Goal: Transaction & Acquisition: Purchase product/service

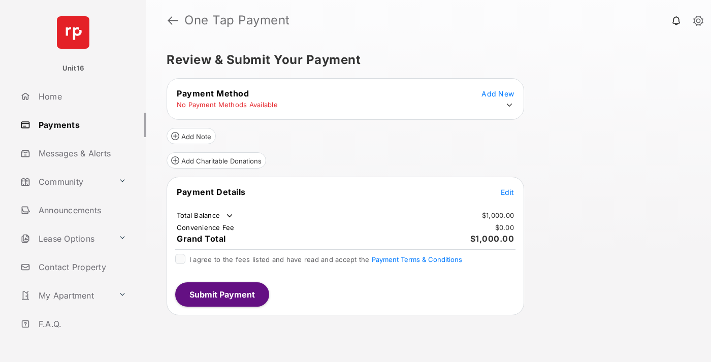
click at [507, 192] on span "Edit" at bounding box center [507, 192] width 13 height 9
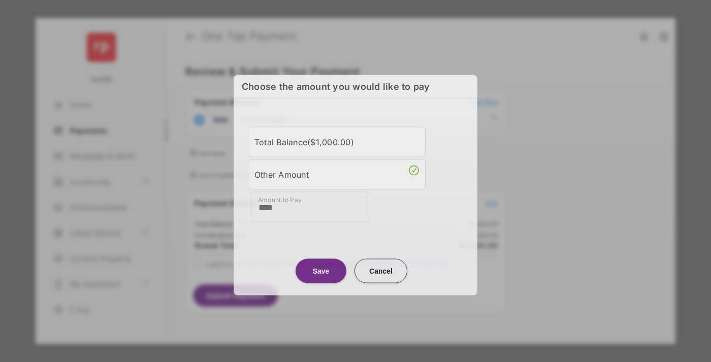
type input "****"
click at [321, 269] on button "Save" at bounding box center [321, 271] width 51 height 24
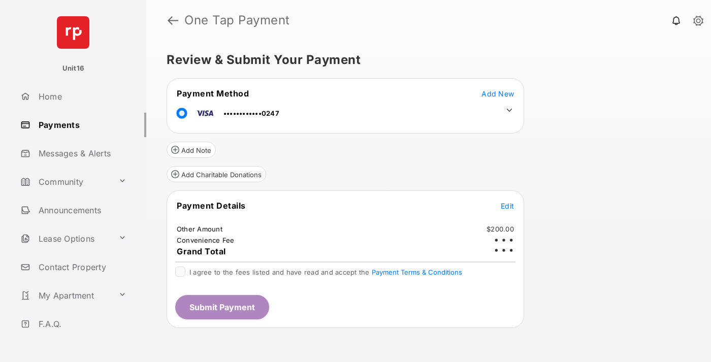
click at [510, 110] on icon at bounding box center [509, 110] width 9 height 9
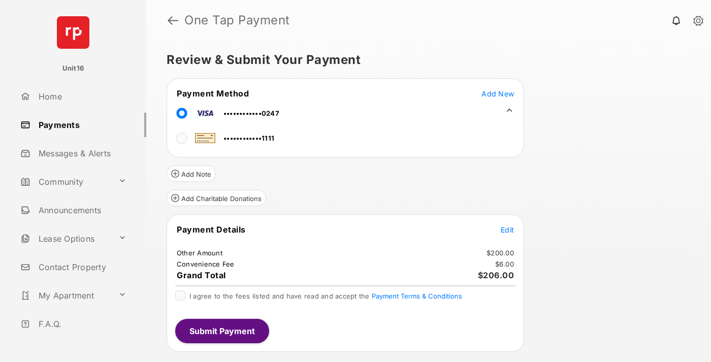
click at [507, 230] on span "Edit" at bounding box center [507, 230] width 13 height 9
click at [221, 331] on button "Submit Payment" at bounding box center [222, 331] width 94 height 24
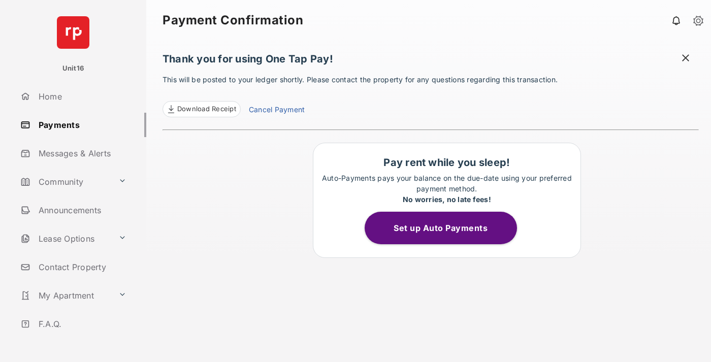
click at [276, 111] on link "Cancel Payment" at bounding box center [277, 110] width 56 height 13
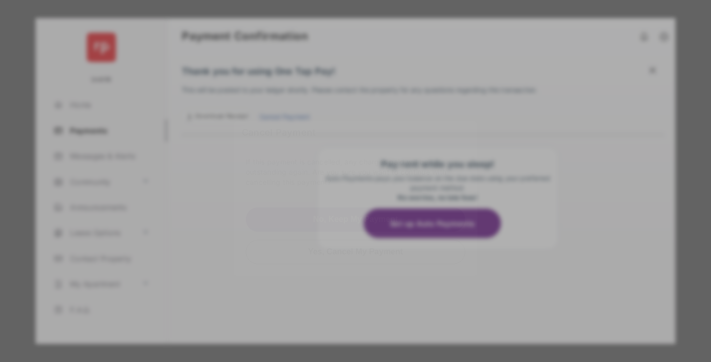
click at [356, 250] on button "Yes, Cancel My Payment" at bounding box center [355, 252] width 219 height 24
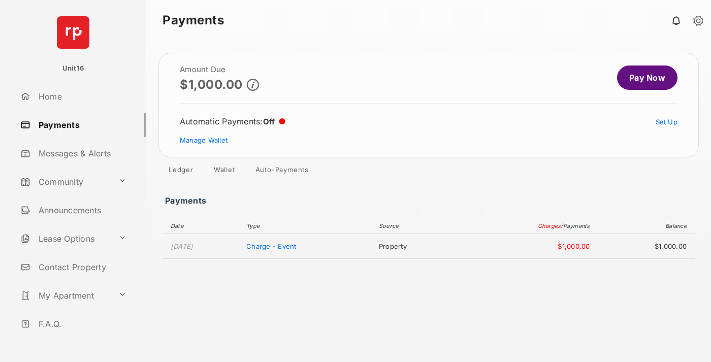
click at [204, 140] on link "Manage Wallet" at bounding box center [204, 140] width 48 height 8
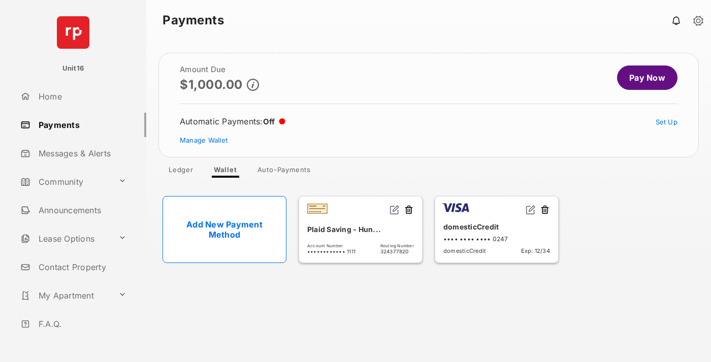
click at [545, 210] on button at bounding box center [545, 211] width 10 height 12
